Goal: Find specific page/section: Find specific page/section

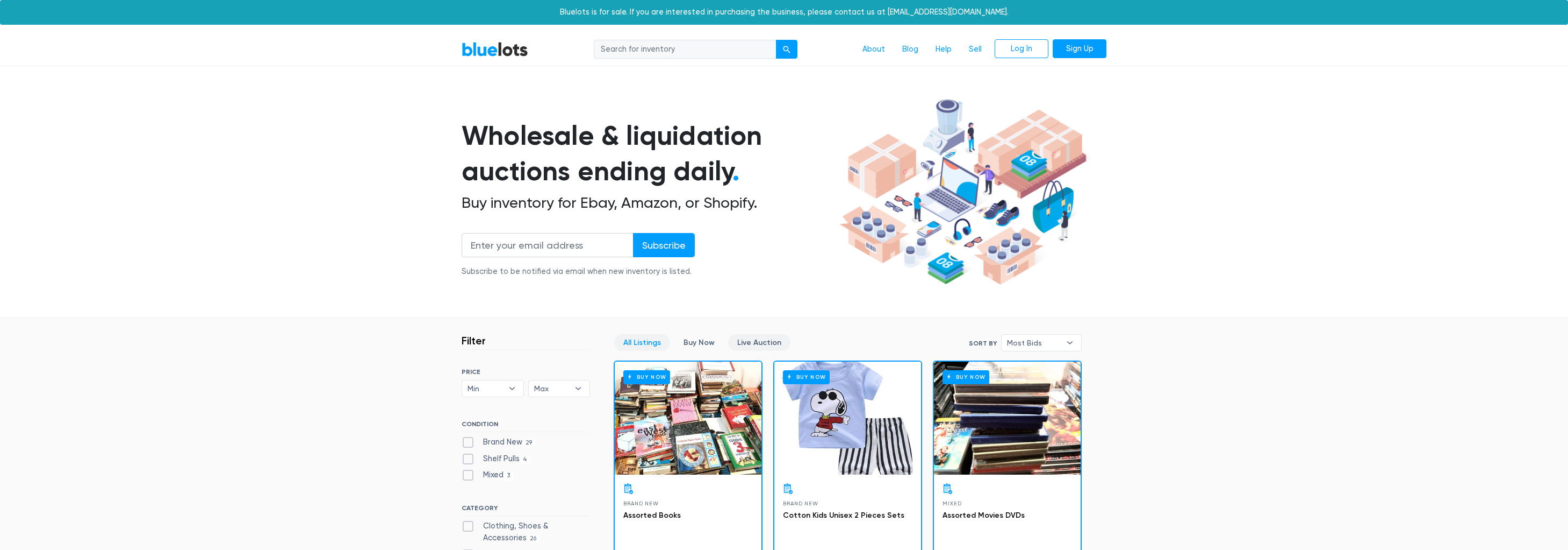
click at [755, 345] on link "Live Auction" at bounding box center [759, 342] width 63 height 16
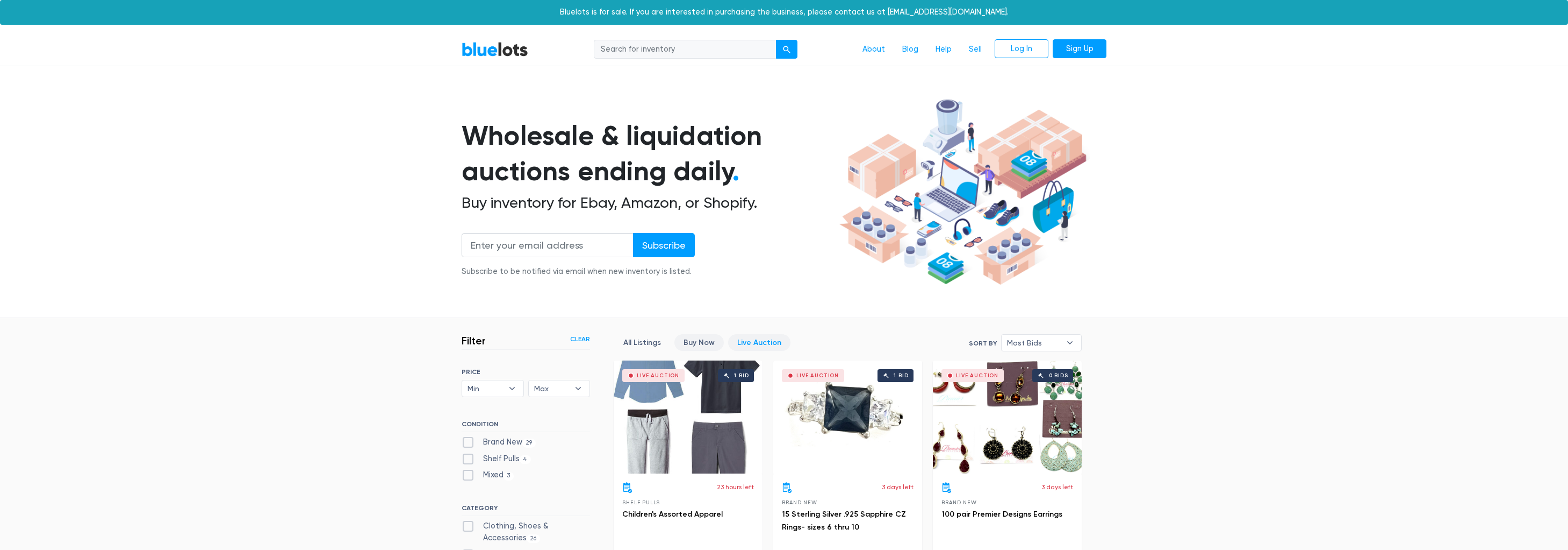
click at [700, 343] on link "Buy Now" at bounding box center [699, 342] width 49 height 16
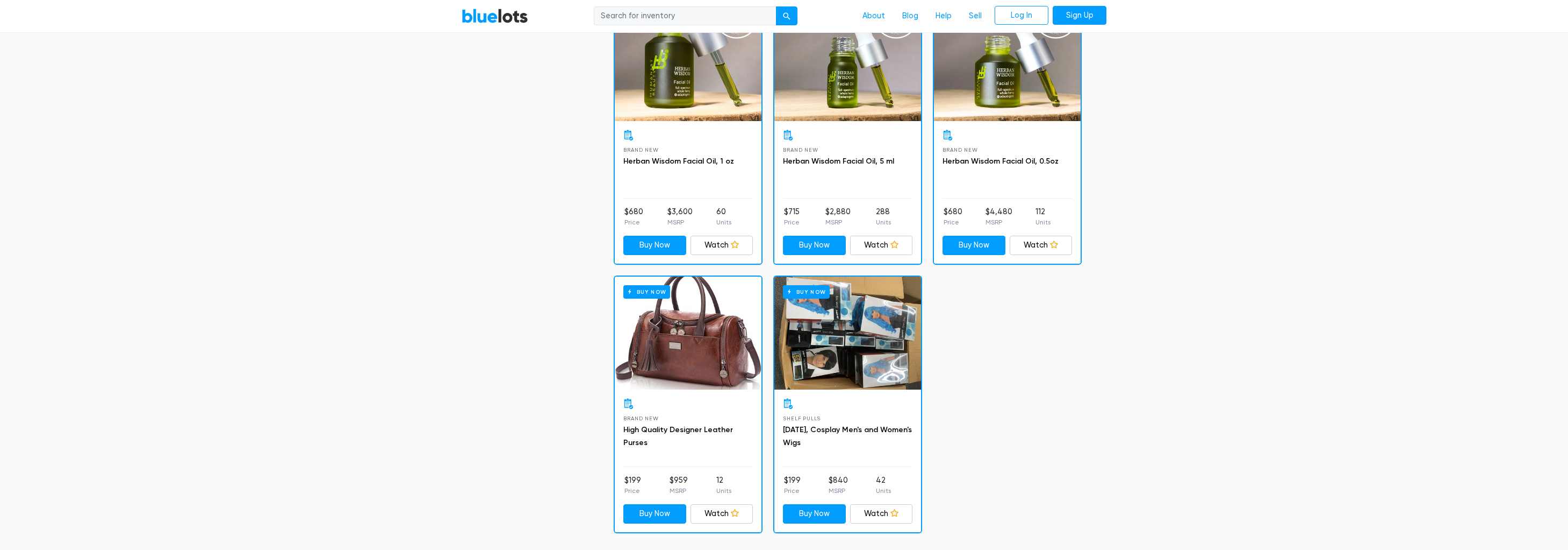
scroll to position [1433, 0]
